Goal: Information Seeking & Learning: Learn about a topic

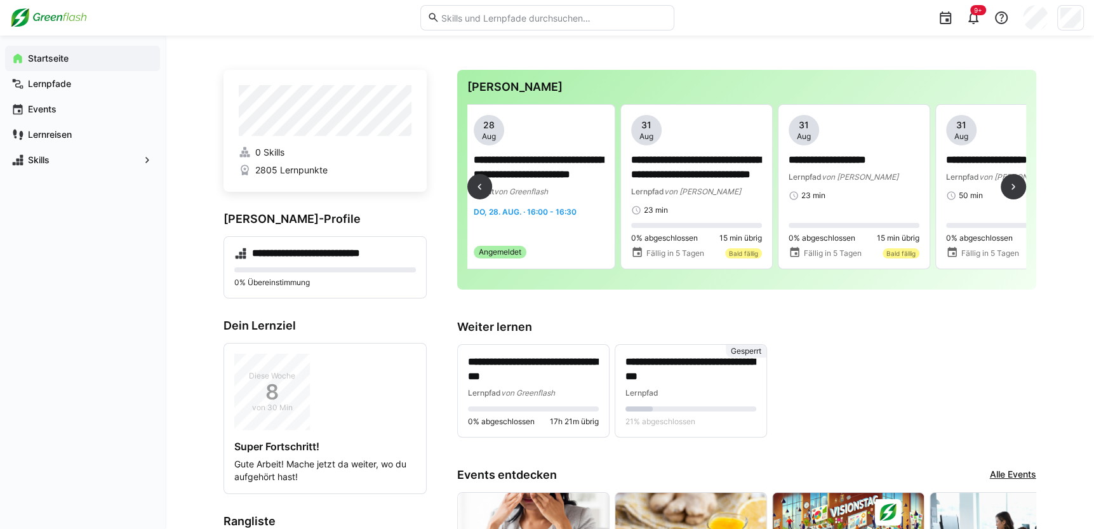
scroll to position [0, 468]
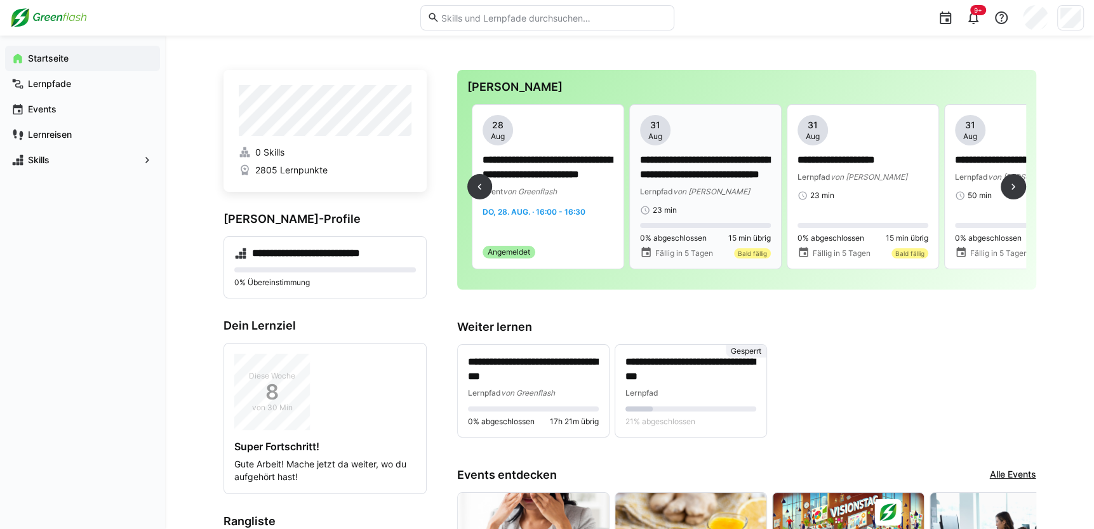
click at [712, 181] on p "**********" at bounding box center [705, 167] width 131 height 29
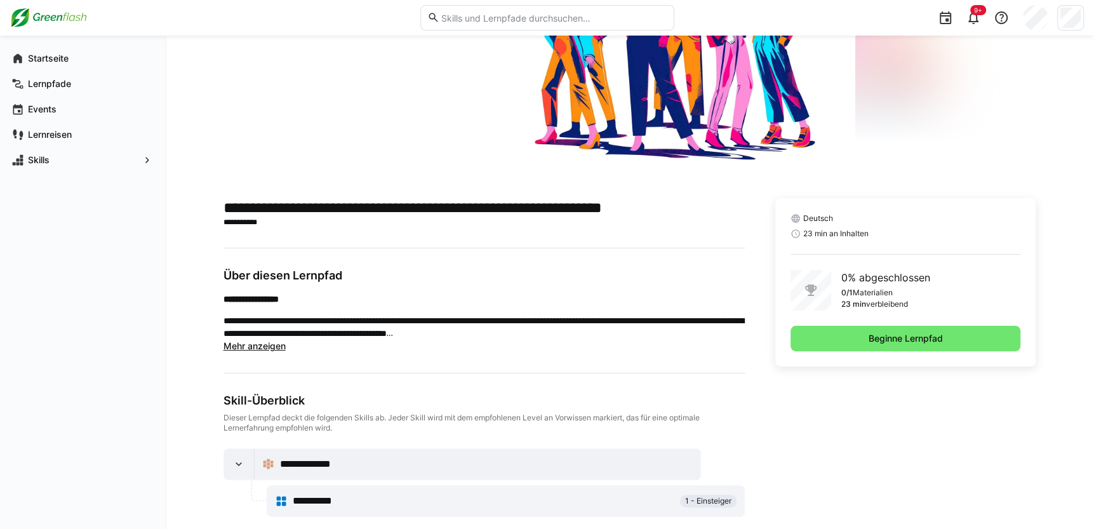
scroll to position [170, 0]
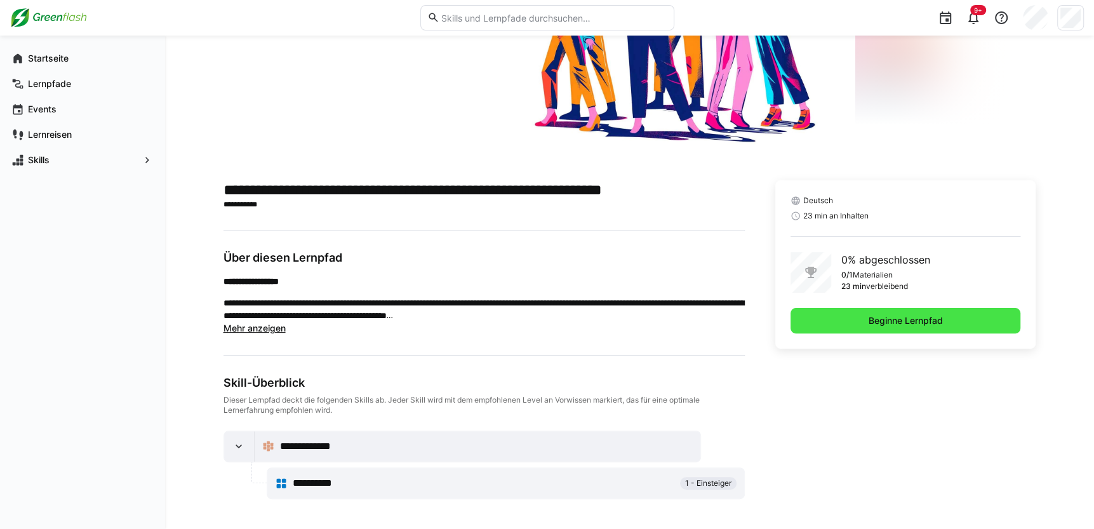
click at [877, 320] on span "Beginne Lernpfad" at bounding box center [906, 320] width 78 height 13
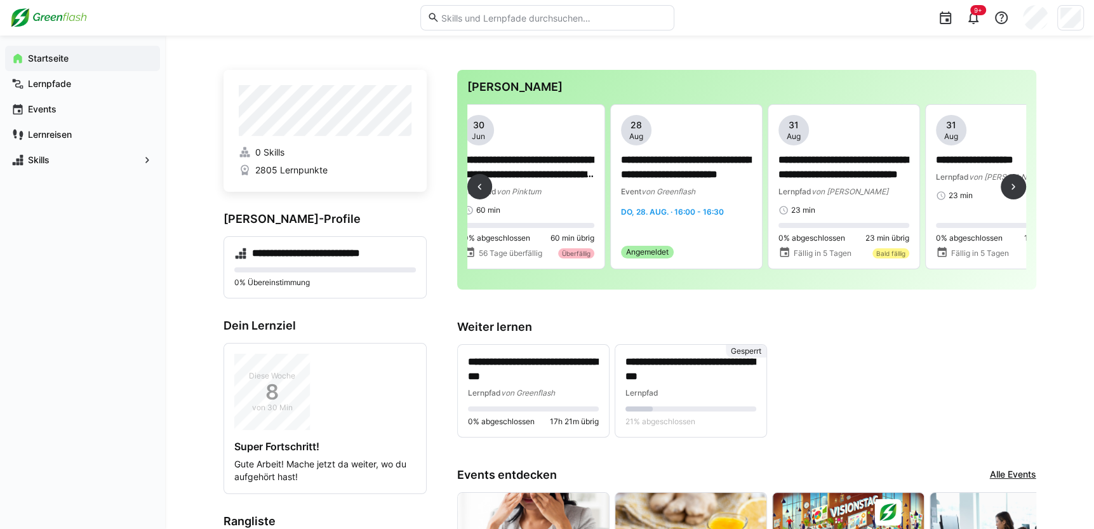
scroll to position [0, 342]
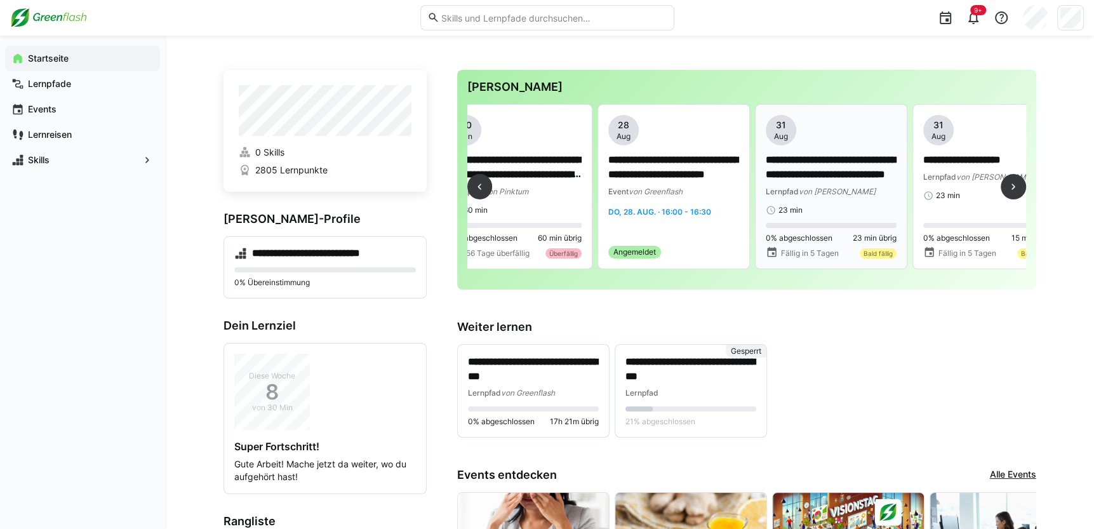
click at [801, 185] on div "Lernpfad von MyBreev" at bounding box center [831, 191] width 131 height 13
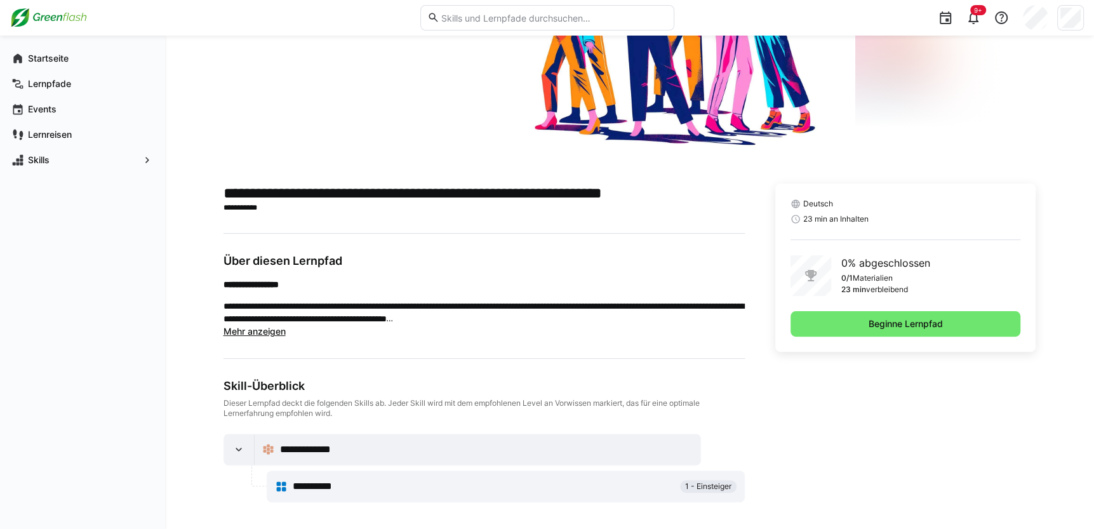
scroll to position [170, 0]
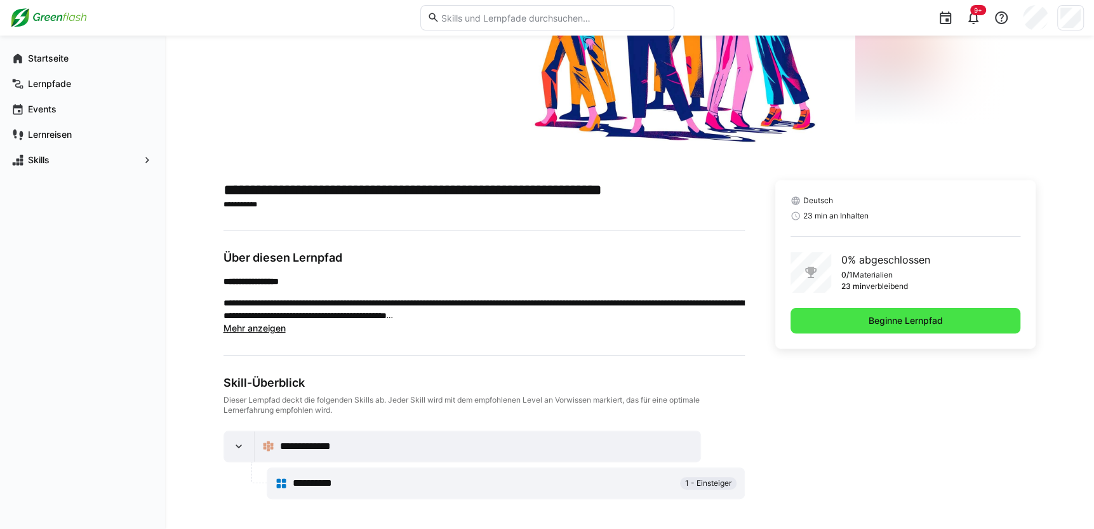
click at [834, 318] on span "Beginne Lernpfad" at bounding box center [906, 320] width 231 height 25
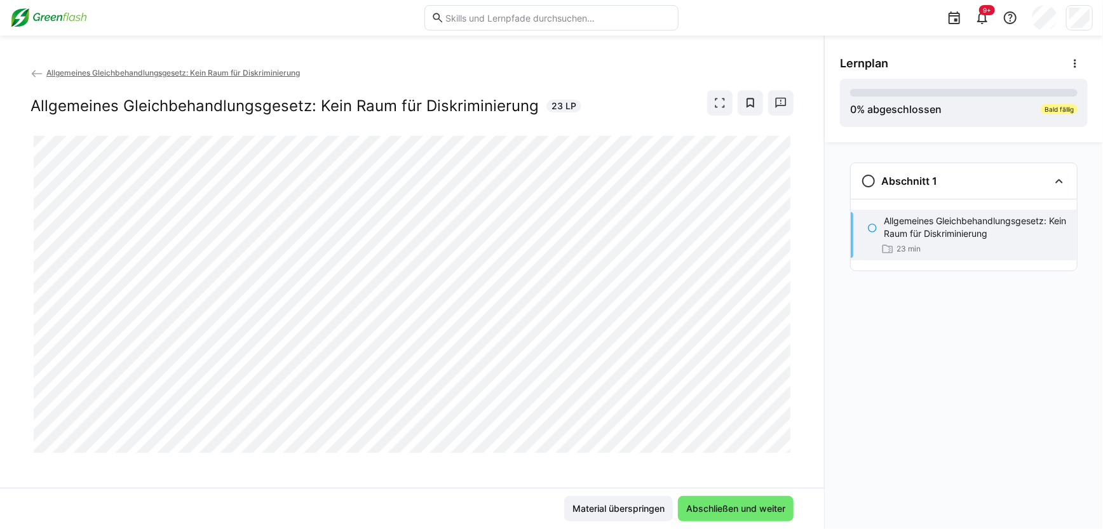
scroll to position [5, 0]
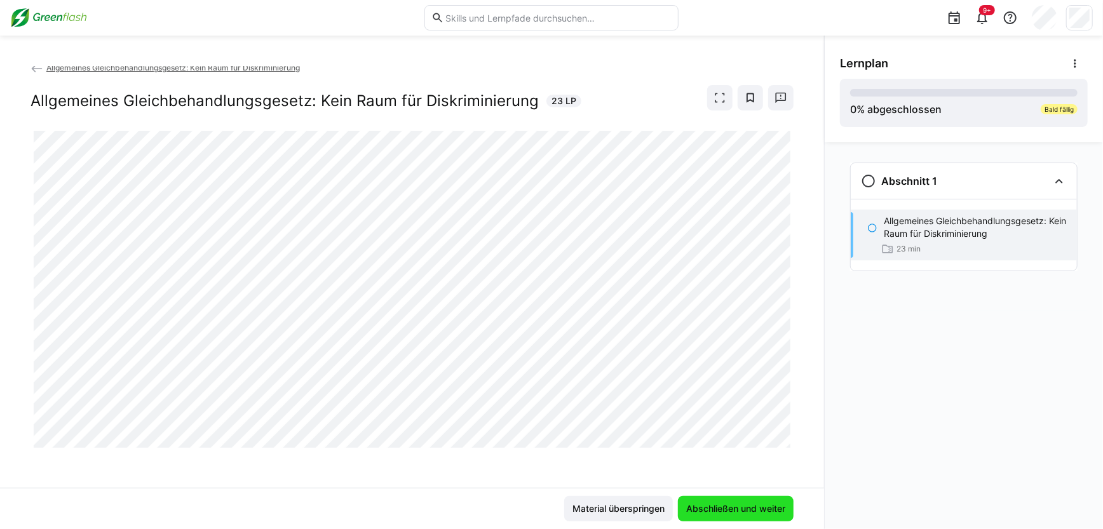
click at [760, 502] on span "Abschließen und weiter" at bounding box center [735, 508] width 103 height 13
click at [699, 507] on span "Abschließen und weiter" at bounding box center [735, 508] width 103 height 13
click at [783, 443] on div at bounding box center [793, 433] width 30 height 27
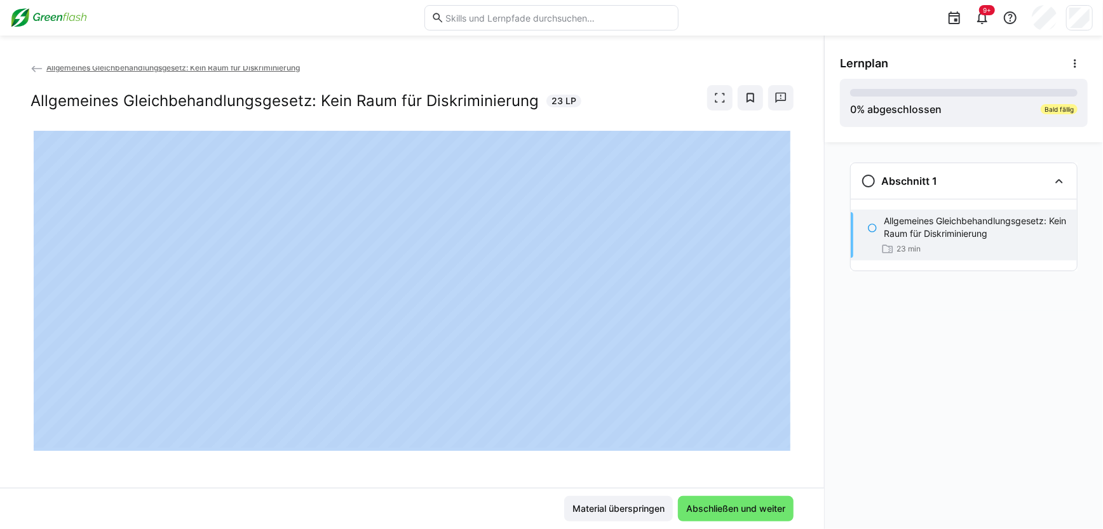
click at [783, 443] on div at bounding box center [793, 433] width 30 height 27
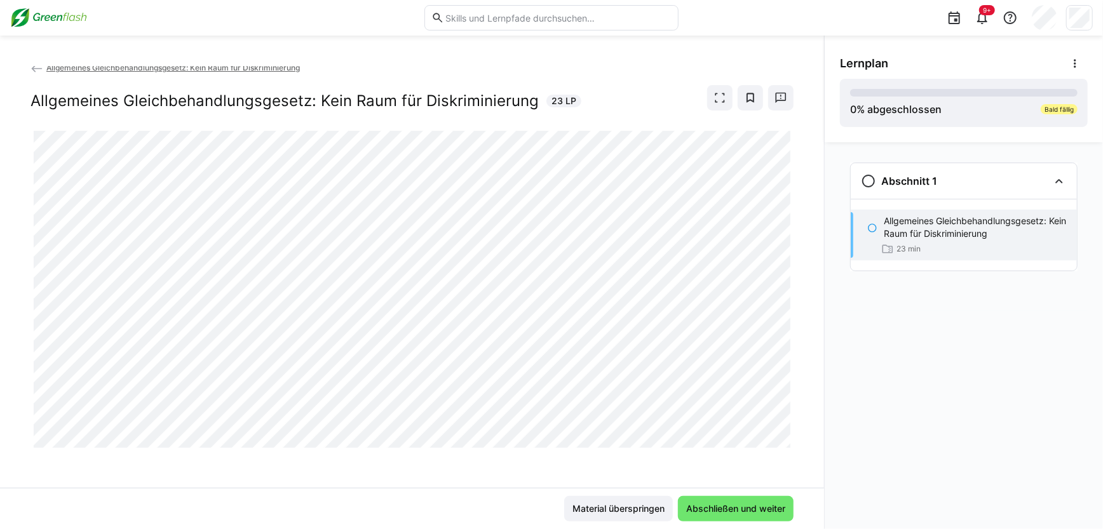
click at [783, 439] on div at bounding box center [793, 433] width 30 height 27
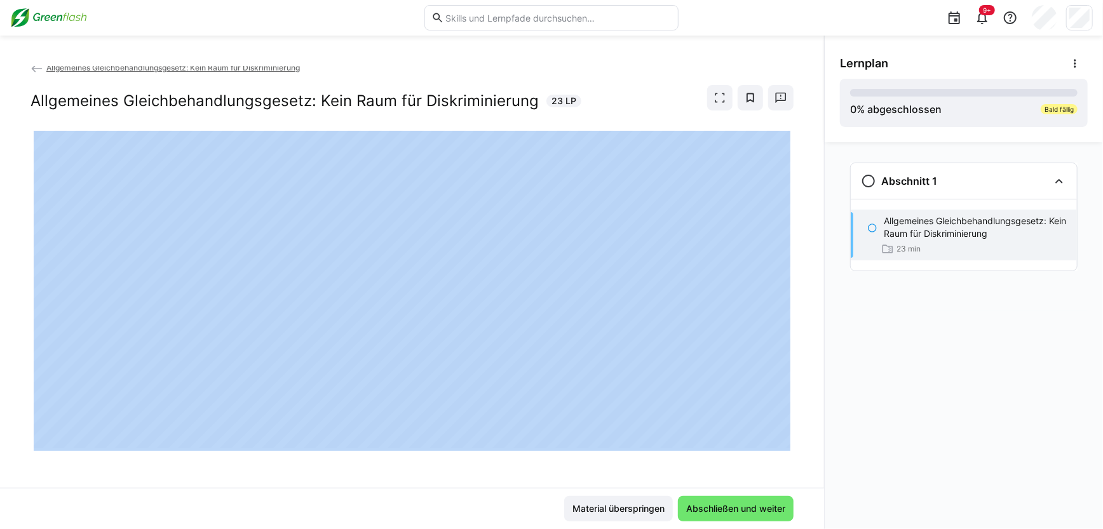
click at [783, 439] on div at bounding box center [793, 433] width 30 height 27
click at [786, 443] on div at bounding box center [793, 433] width 30 height 27
drag, startPoint x: 784, startPoint y: 440, endPoint x: 777, endPoint y: 449, distance: 12.2
click at [777, 449] on app-classroom-main-layout "Allgemeines Gleichbehandlungsgesetz: Kein Raum für Diskriminierung Allgemeines …" at bounding box center [412, 297] width 824 height 463
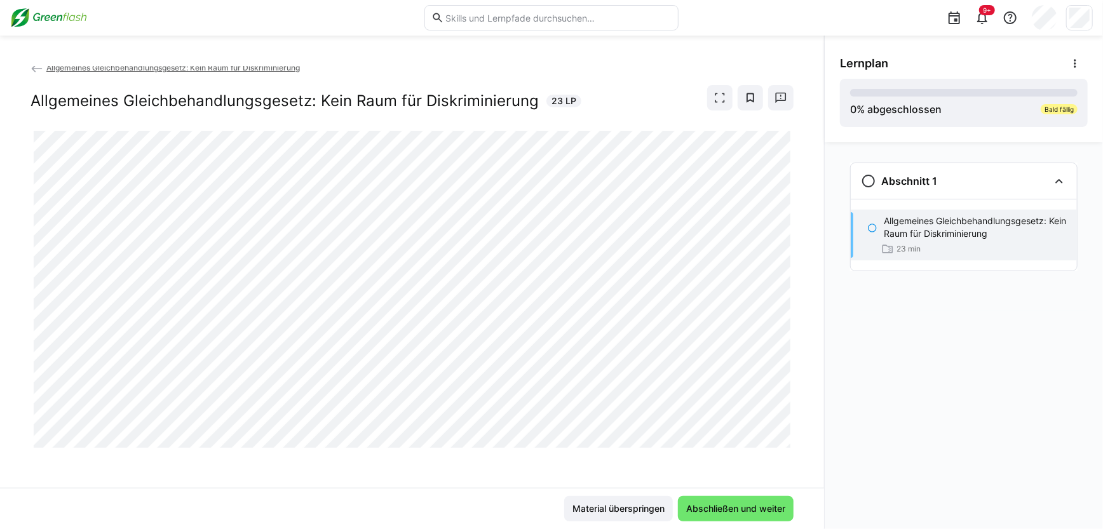
click at [784, 440] on div at bounding box center [793, 433] width 30 height 27
click at [783, 439] on div at bounding box center [793, 433] width 30 height 27
click at [724, 510] on span "Abschließen und weiter" at bounding box center [735, 508] width 103 height 13
click at [703, 505] on span "Abschließen und weiter" at bounding box center [735, 508] width 103 height 13
click at [736, 508] on span "Abschließen und weiter" at bounding box center [735, 508] width 103 height 13
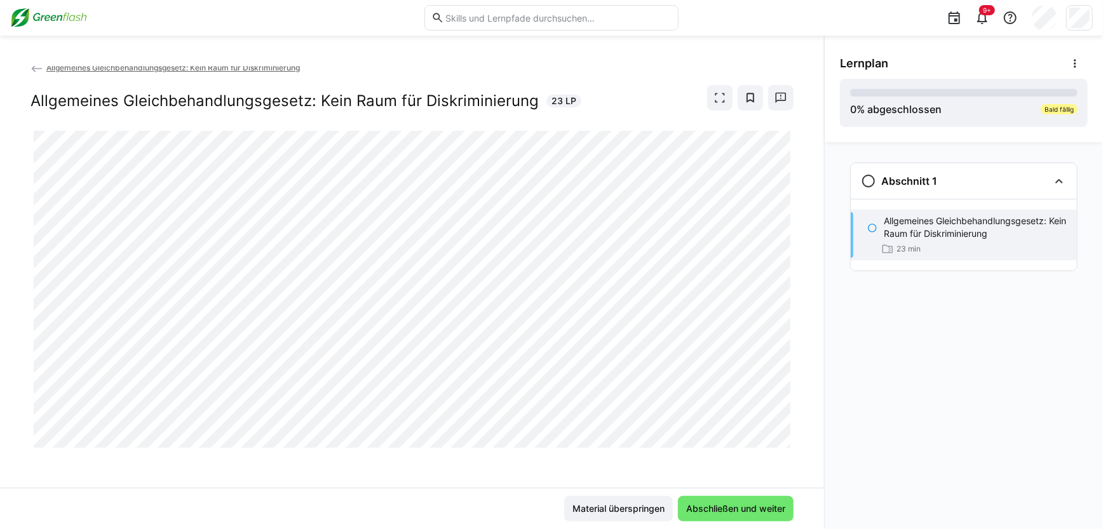
drag, startPoint x: 781, startPoint y: 427, endPoint x: 783, endPoint y: 442, distance: 15.3
click at [783, 442] on div at bounding box center [793, 433] width 30 height 27
click at [786, 441] on div at bounding box center [793, 433] width 30 height 27
click at [783, 443] on div at bounding box center [793, 433] width 30 height 27
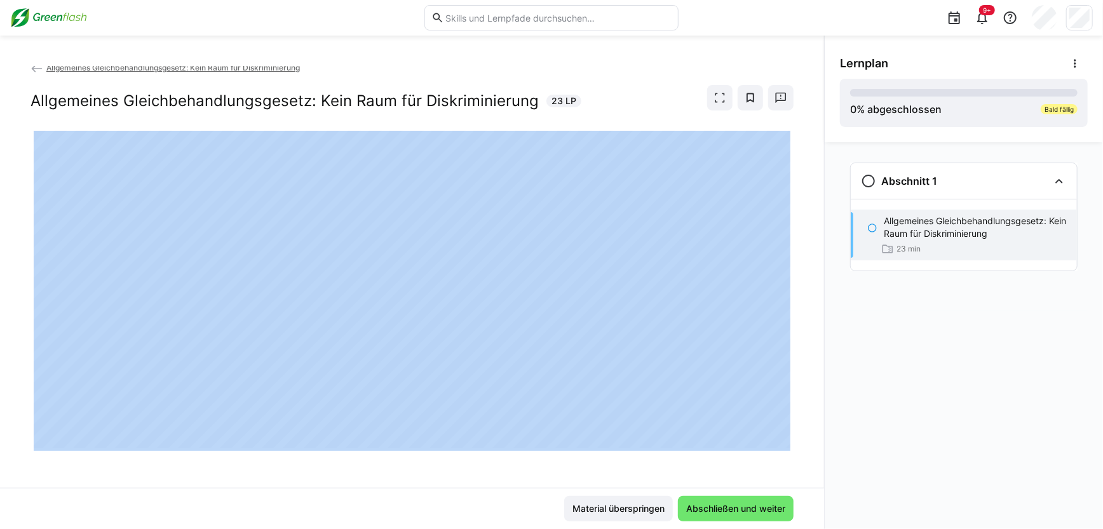
click at [783, 443] on div at bounding box center [793, 433] width 30 height 27
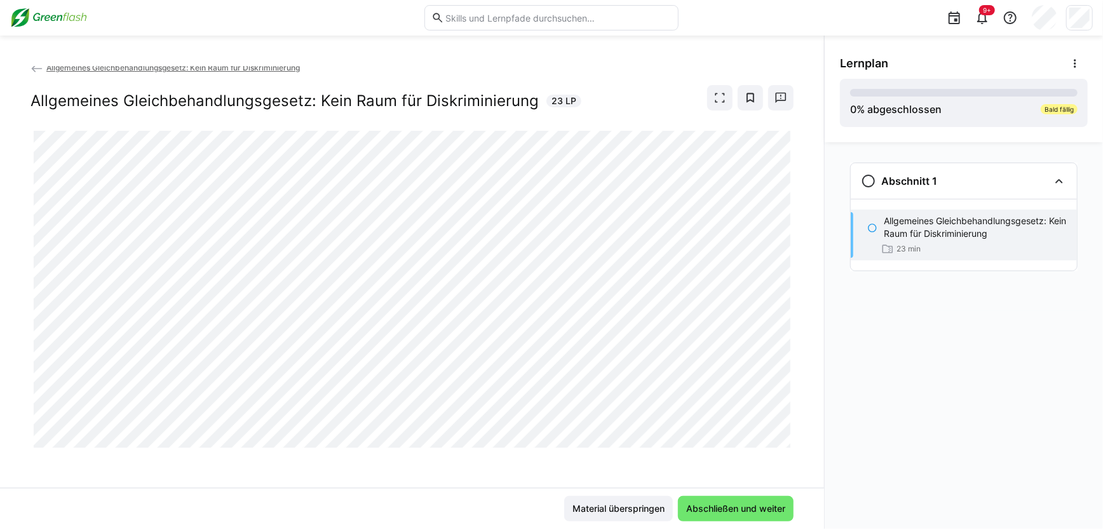
click at [783, 443] on div at bounding box center [793, 433] width 30 height 27
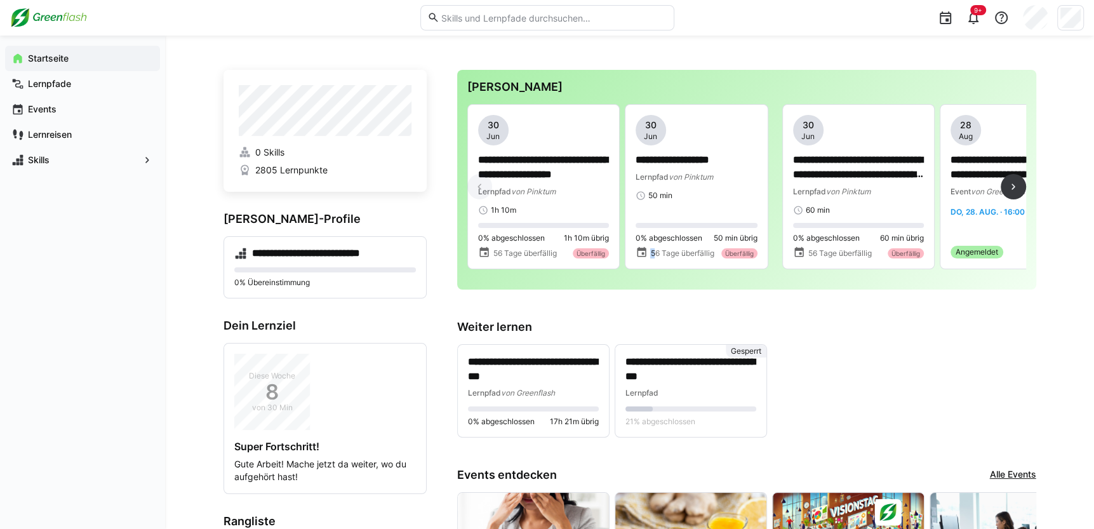
drag, startPoint x: 622, startPoint y: 278, endPoint x: 654, endPoint y: 277, distance: 31.8
click at [654, 277] on div "**********" at bounding box center [747, 191] width 559 height 175
drag, startPoint x: 654, startPoint y: 277, endPoint x: 717, endPoint y: 283, distance: 63.8
click at [717, 279] on div "**********" at bounding box center [747, 191] width 559 height 175
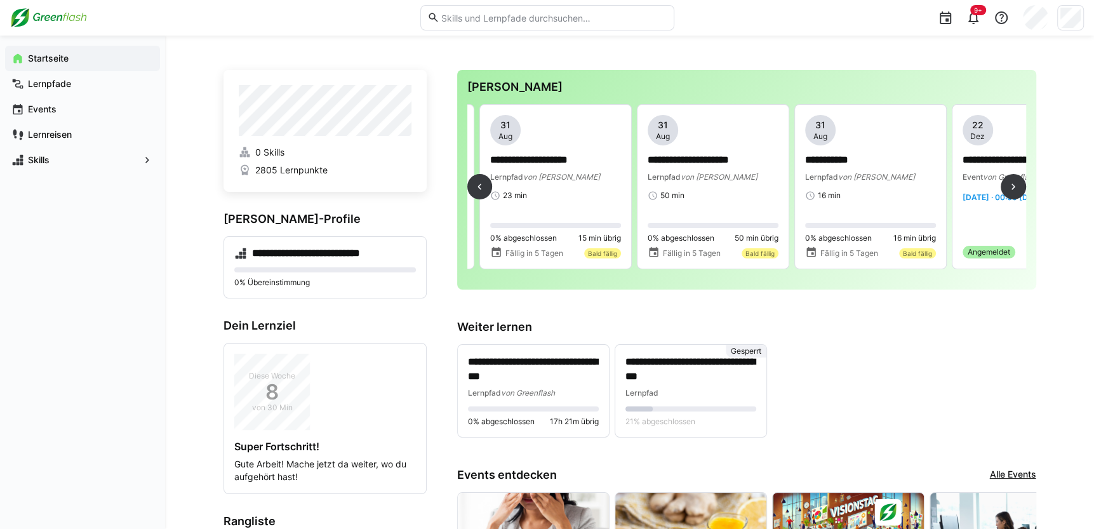
scroll to position [0, 769]
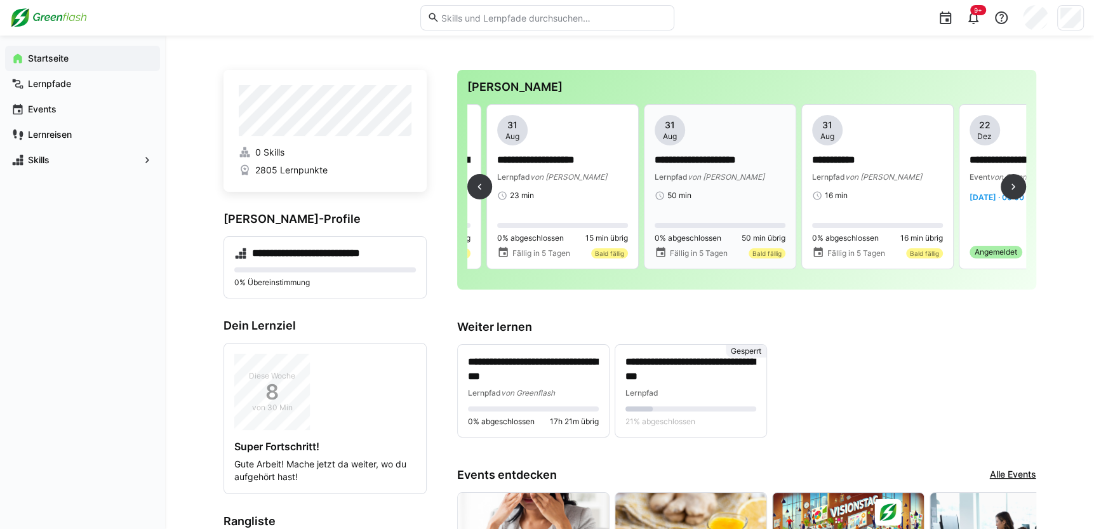
click at [696, 191] on div "50 min" at bounding box center [720, 196] width 131 height 10
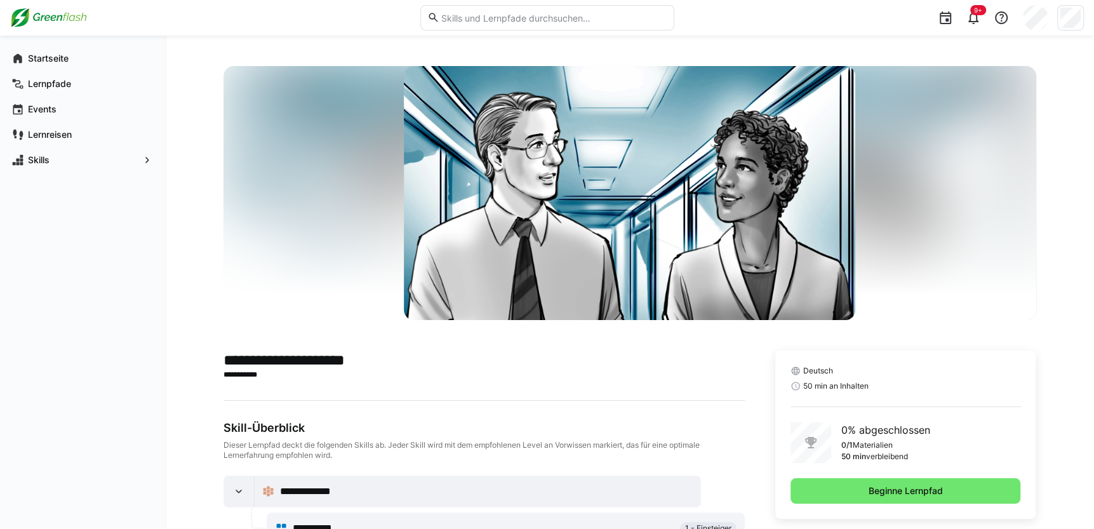
scroll to position [45, 0]
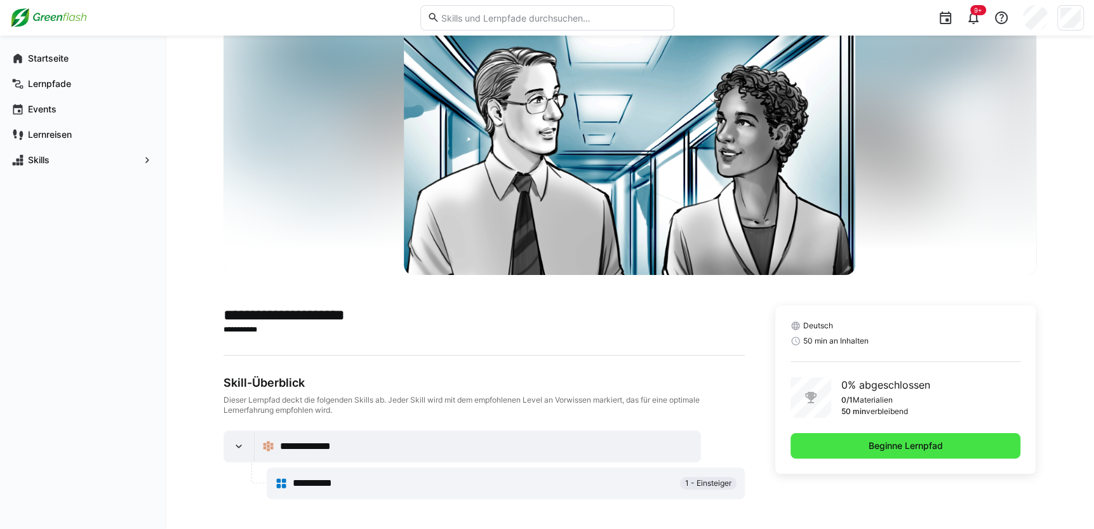
click at [823, 441] on span "Beginne Lernpfad" at bounding box center [906, 445] width 231 height 25
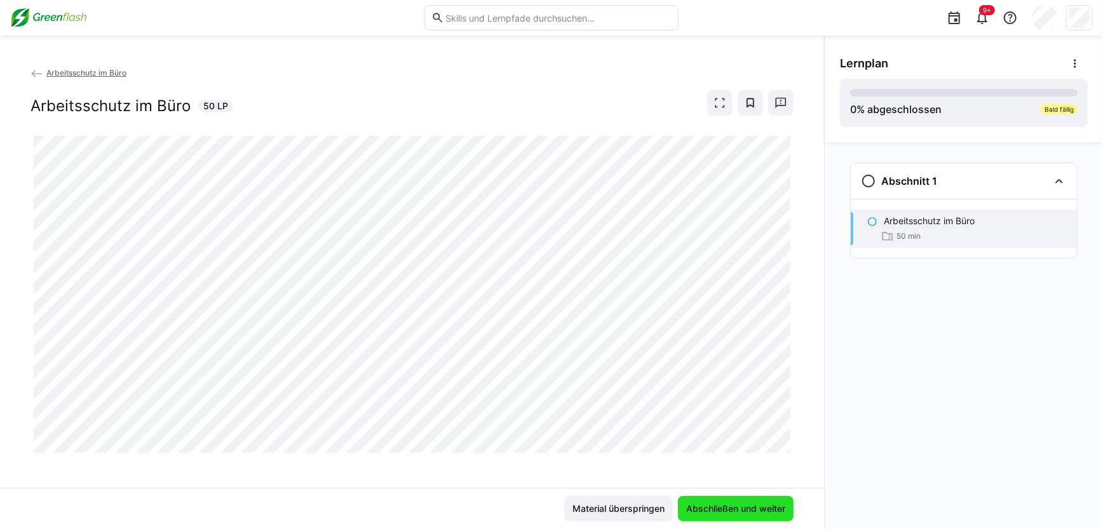
click at [741, 509] on span "Abschließen und weiter" at bounding box center [735, 508] width 103 height 13
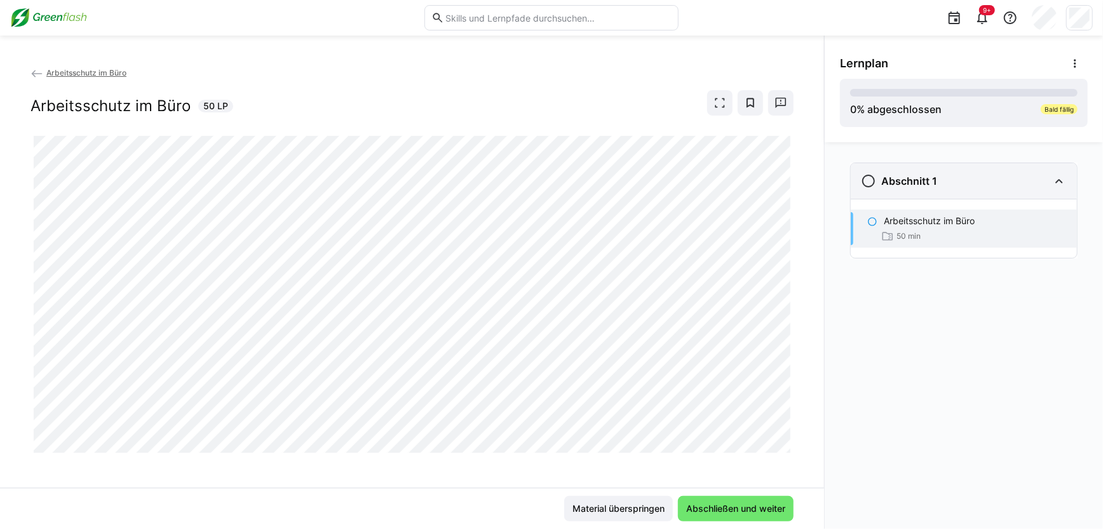
click at [870, 180] on eds-icon at bounding box center [868, 180] width 15 height 15
click at [869, 183] on eds-icon at bounding box center [868, 180] width 15 height 15
click at [875, 220] on eds-icon at bounding box center [872, 222] width 10 height 10
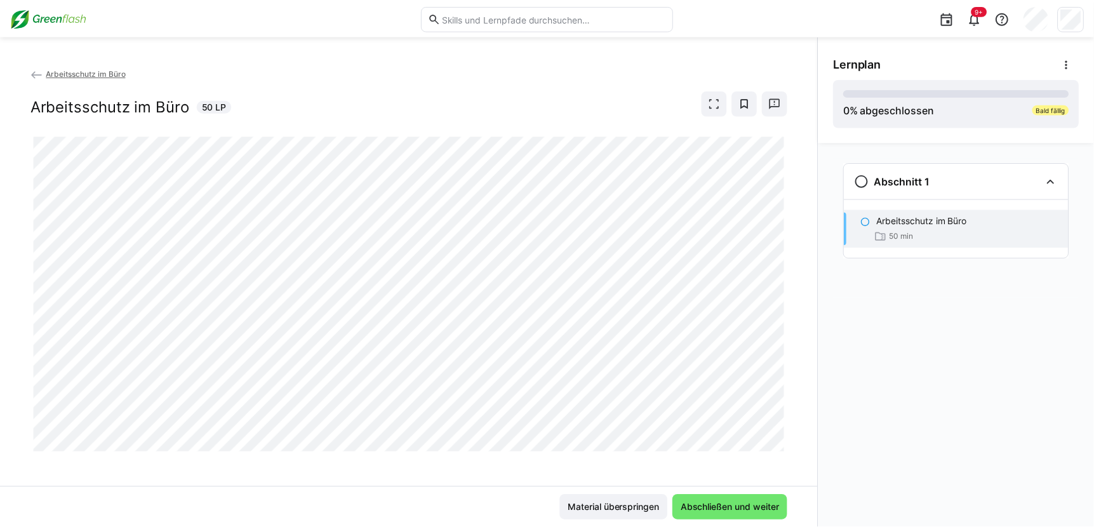
scroll to position [5, 0]
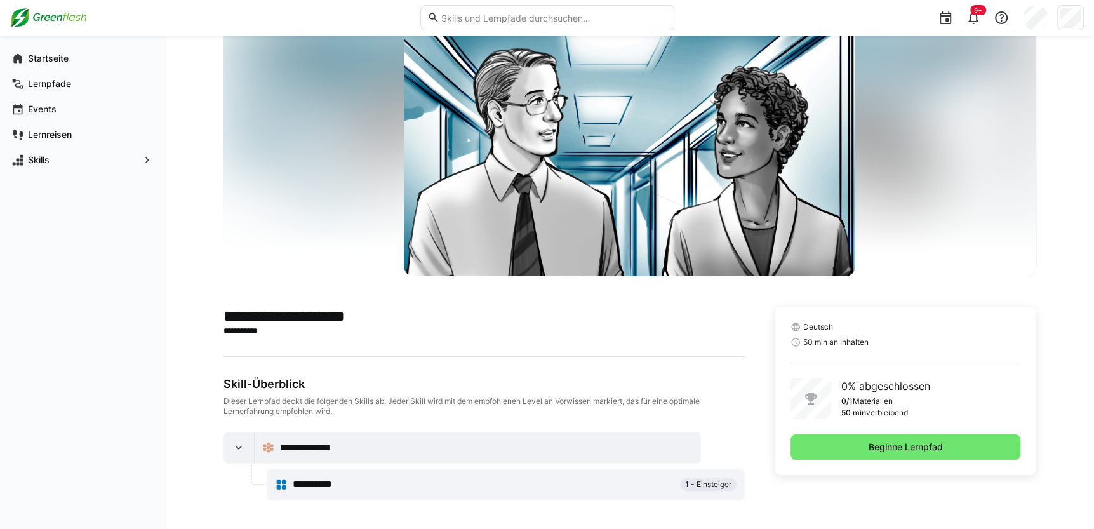
scroll to position [45, 0]
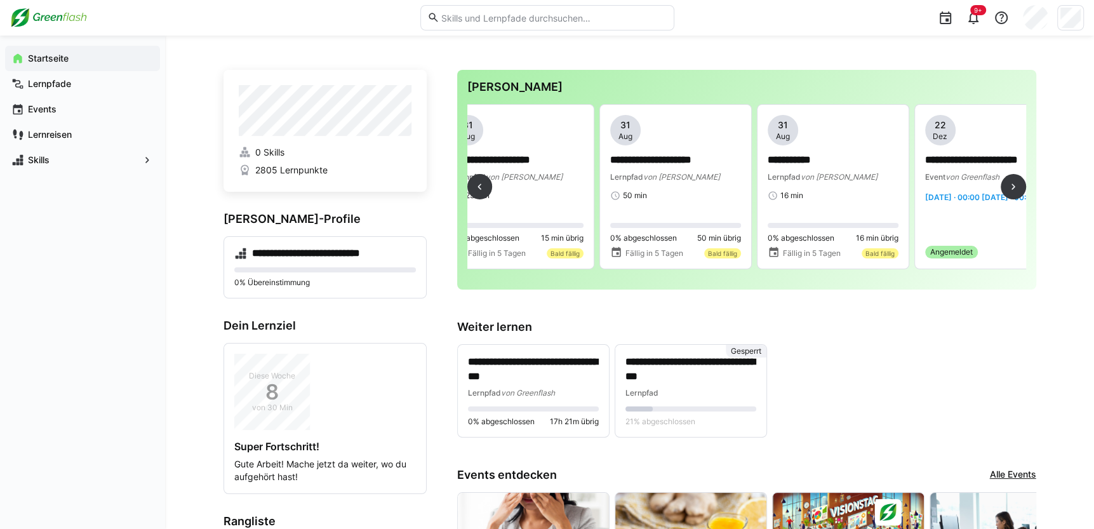
scroll to position [0, 853]
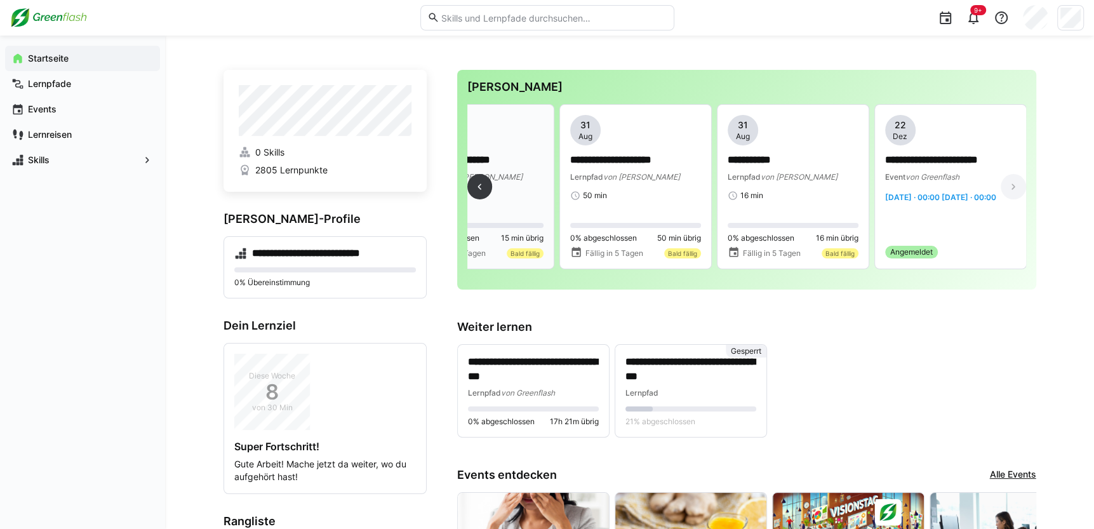
click at [521, 170] on div "Lernpfad von MyBreev" at bounding box center [478, 176] width 131 height 13
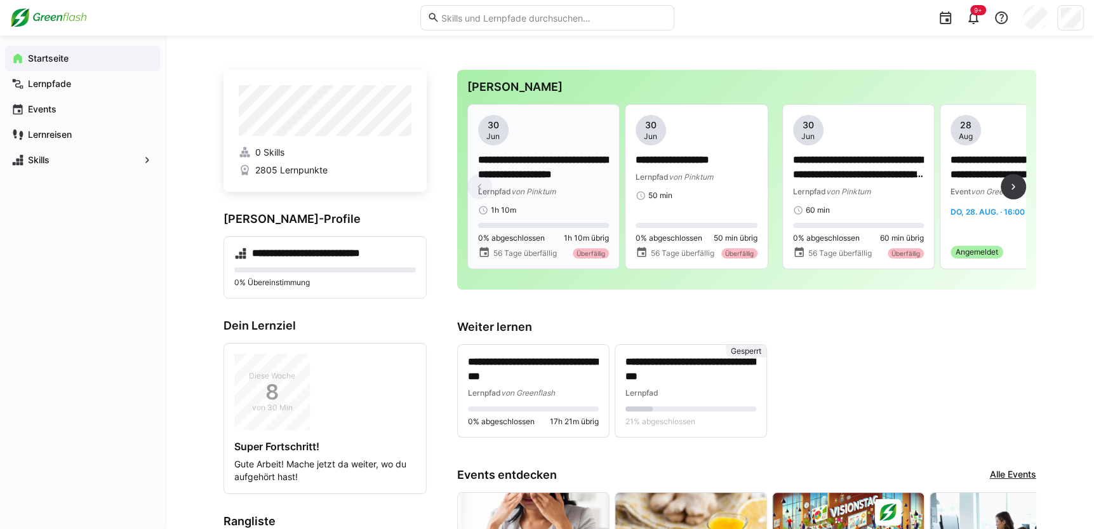
click at [553, 187] on span "von Pinktum" at bounding box center [533, 192] width 44 height 10
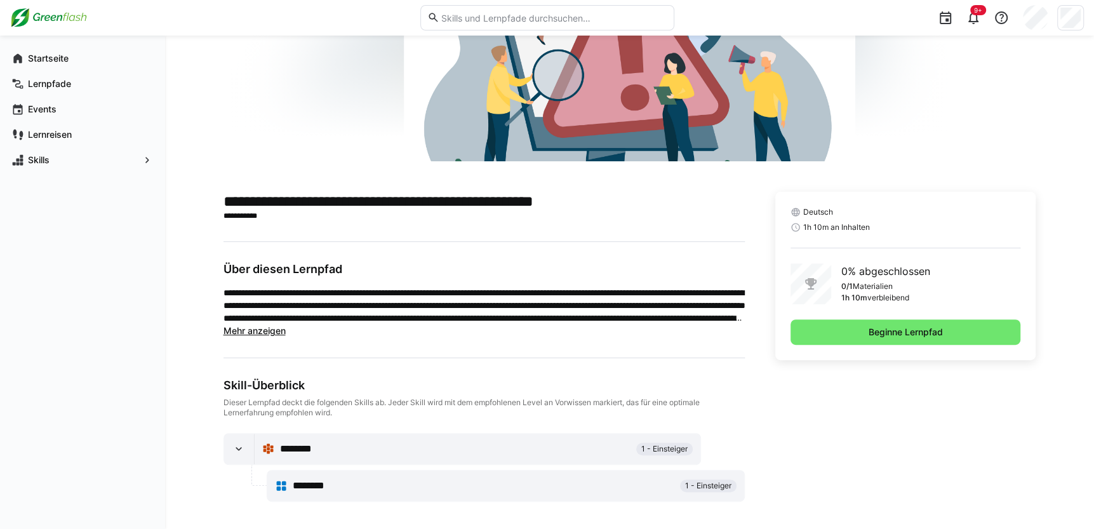
scroll to position [197, 0]
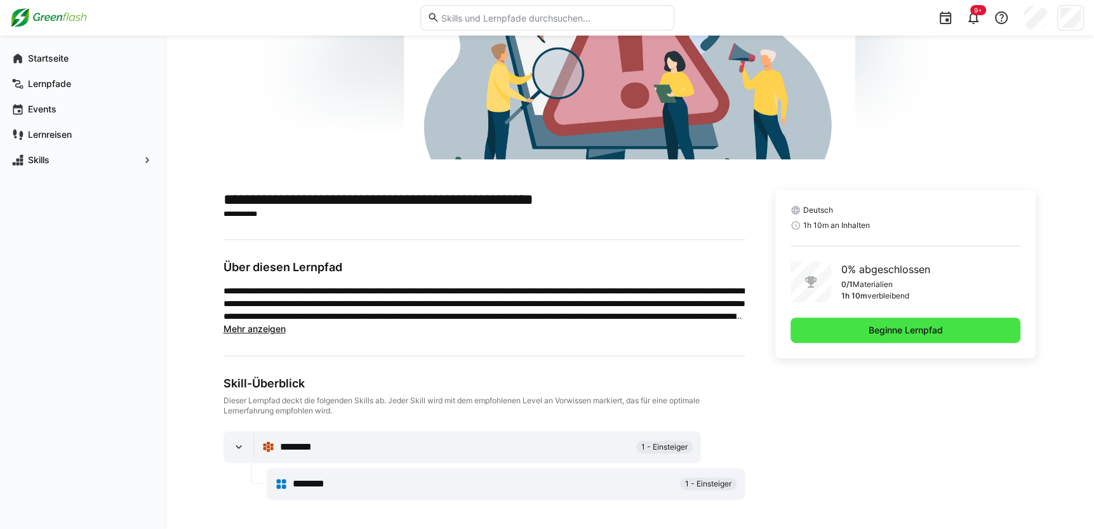
click at [880, 324] on span "Beginne Lernpfad" at bounding box center [906, 330] width 78 height 13
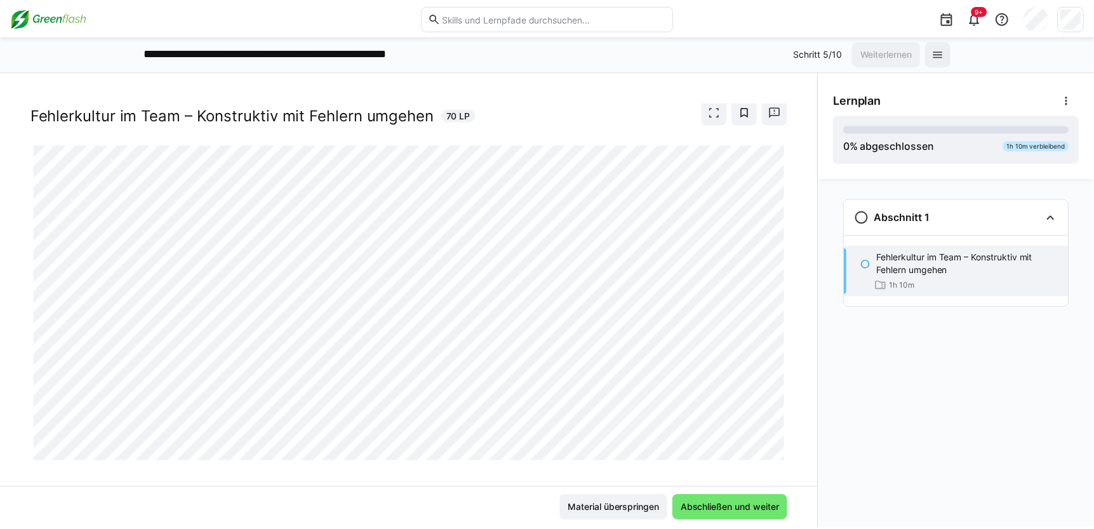
scroll to position [41, 0]
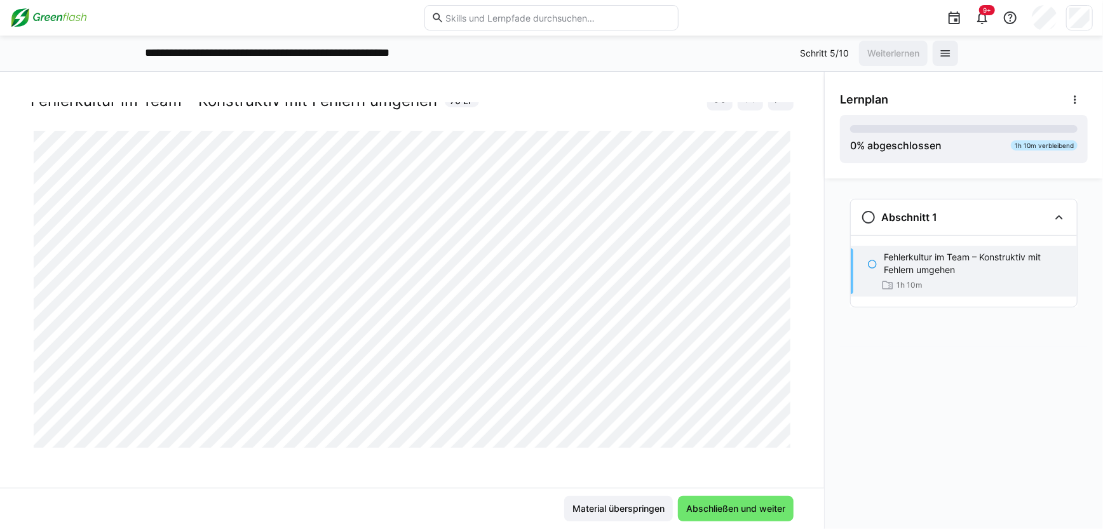
click at [783, 441] on div at bounding box center [793, 433] width 30 height 27
click at [720, 507] on span "Abschließen und weiter" at bounding box center [735, 508] width 103 height 13
click at [780, 441] on div at bounding box center [793, 433] width 30 height 27
drag, startPoint x: 781, startPoint y: 438, endPoint x: 797, endPoint y: 414, distance: 28.9
click at [781, 436] on div at bounding box center [793, 433] width 30 height 27
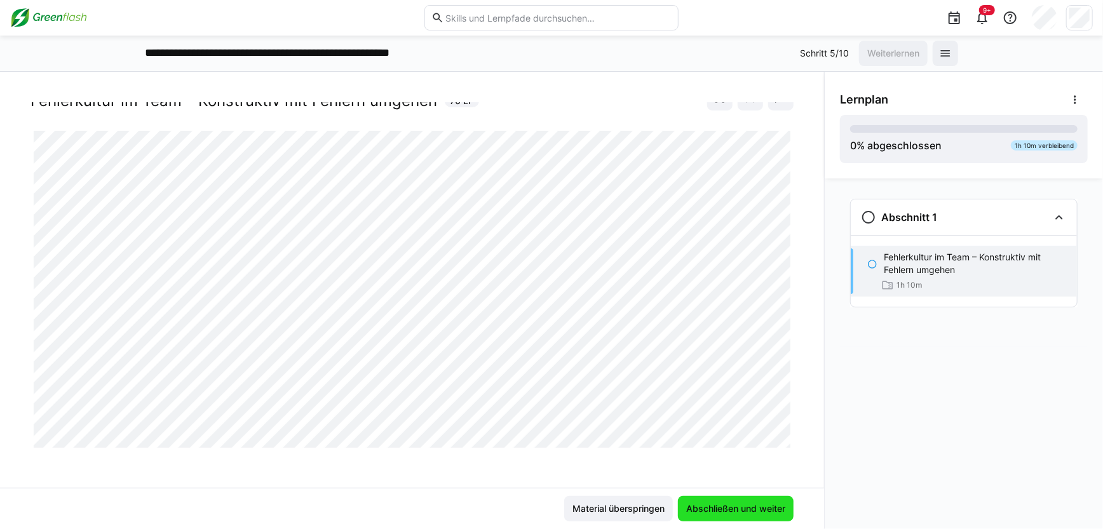
click at [698, 506] on span "Abschließen und weiter" at bounding box center [735, 508] width 103 height 13
click at [758, 507] on span "Abschließen und weiter" at bounding box center [735, 508] width 103 height 13
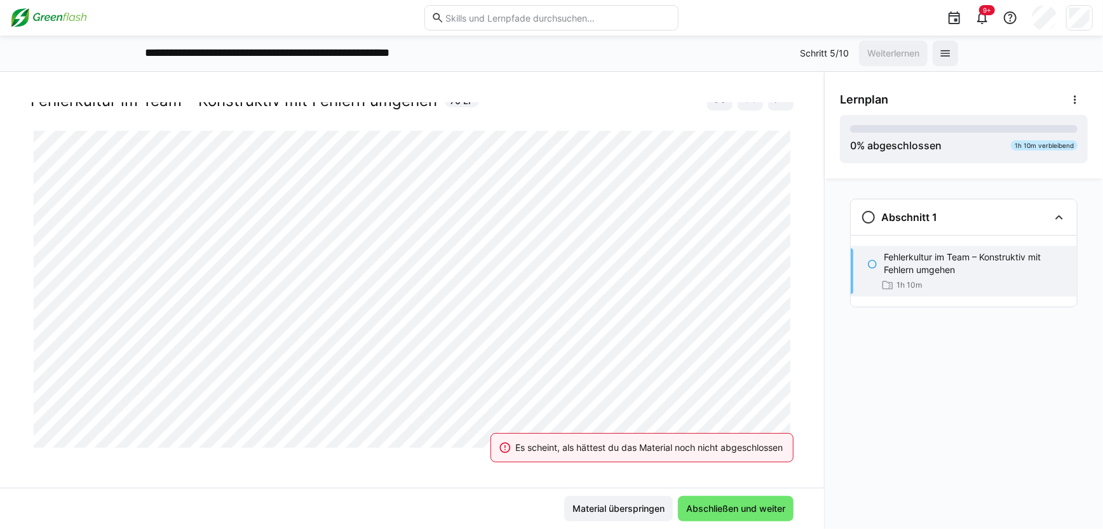
click at [786, 443] on eds-banner "Es scheint, als hättest du das Material noch nicht abgeschlossen" at bounding box center [641, 447] width 303 height 29
drag, startPoint x: 794, startPoint y: 394, endPoint x: 805, endPoint y: 385, distance: 14.0
click at [797, 391] on div "Fehlerkultur im Team – Konstruktiv mit Fehlern umgehen Fehlerkultur im Team – K…" at bounding box center [412, 295] width 824 height 386
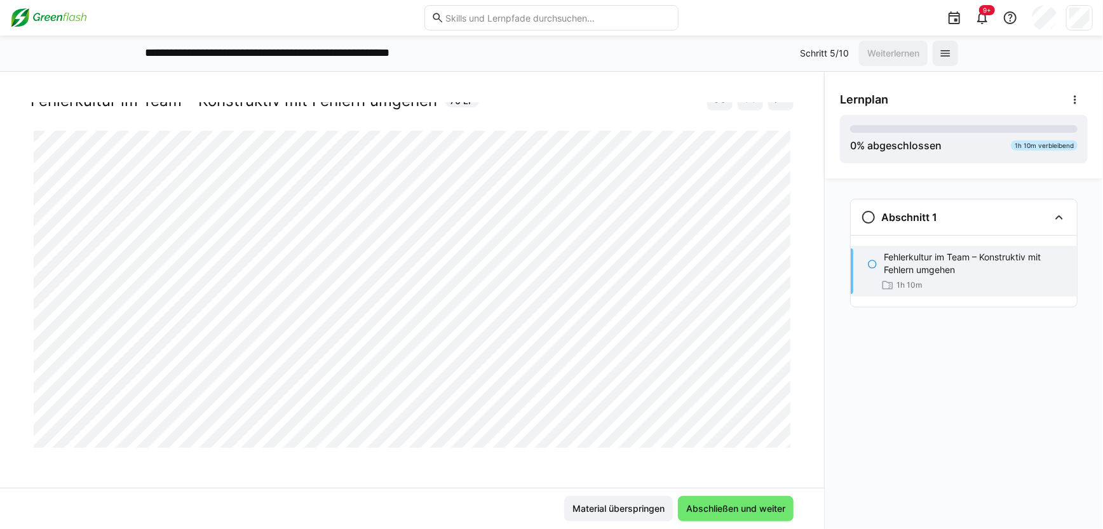
click at [873, 260] on eds-icon at bounding box center [872, 264] width 10 height 10
click at [865, 216] on eds-icon at bounding box center [868, 217] width 15 height 15
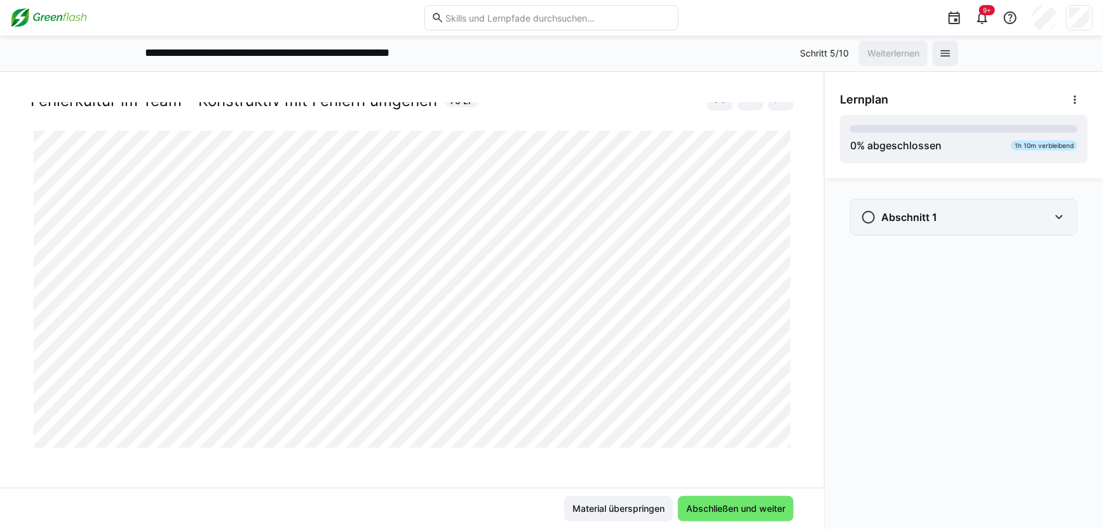
click at [870, 220] on eds-icon at bounding box center [868, 217] width 15 height 15
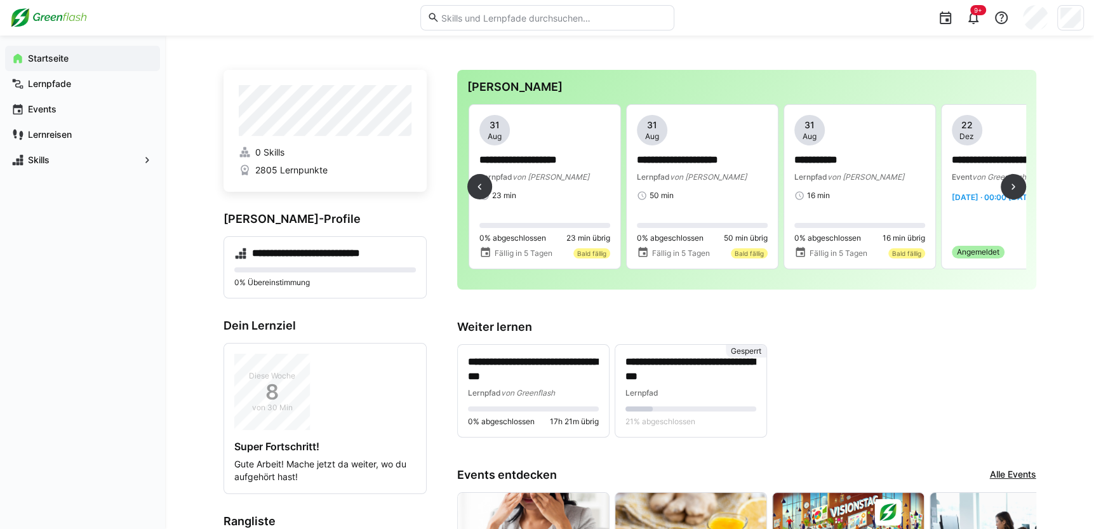
scroll to position [0, 853]
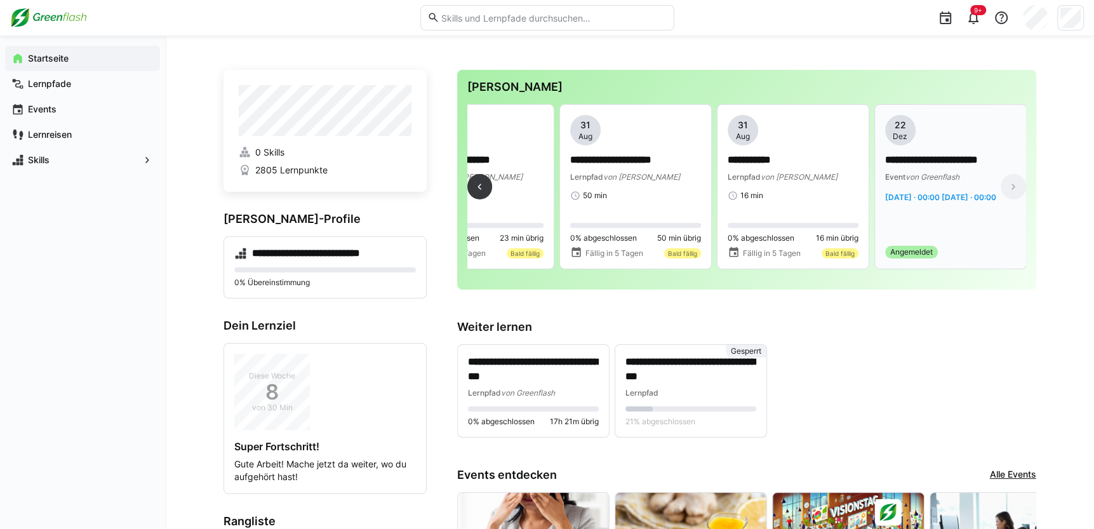
click at [909, 248] on span "Angemeldet" at bounding box center [912, 252] width 43 height 10
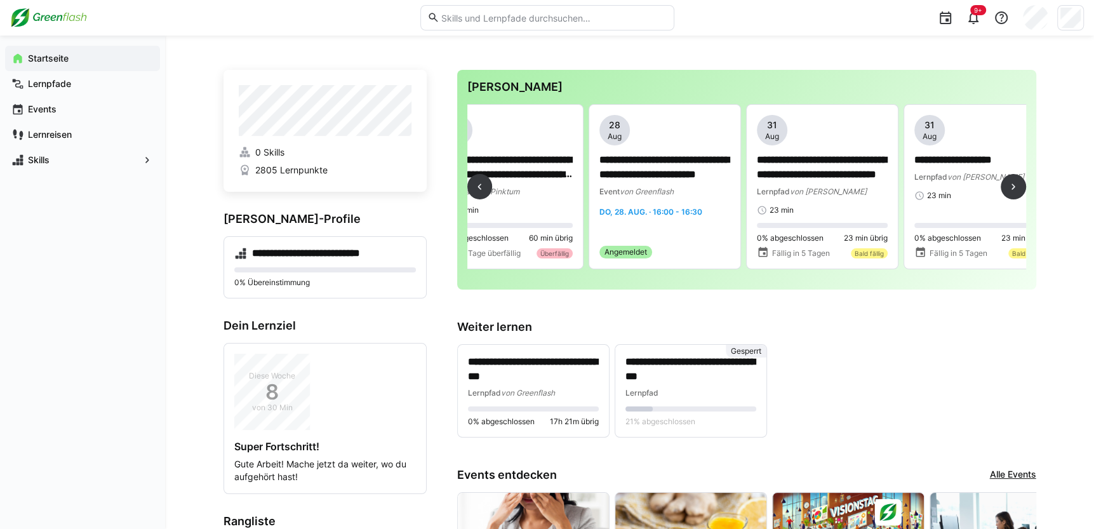
scroll to position [0, 197]
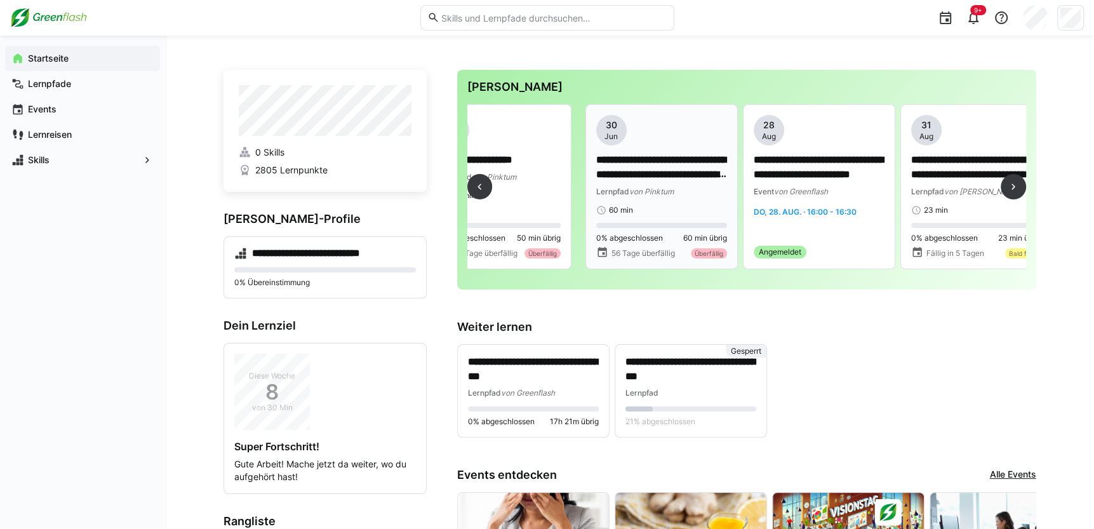
click at [661, 164] on p "**********" at bounding box center [661, 167] width 131 height 29
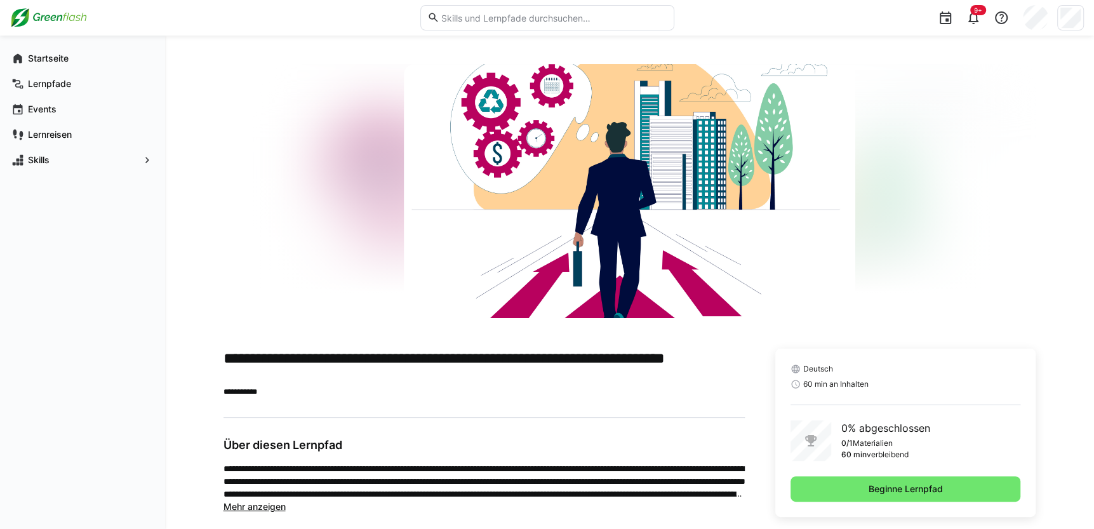
scroll to position [56, 0]
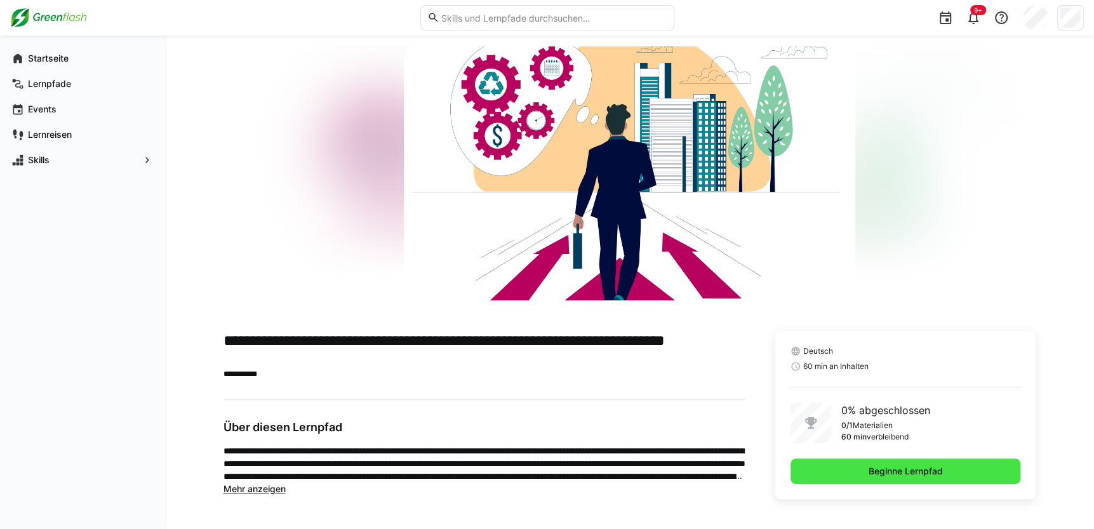
click at [908, 471] on span "Beginne Lernpfad" at bounding box center [906, 471] width 78 height 13
